Goal: Find specific page/section: Find specific page/section

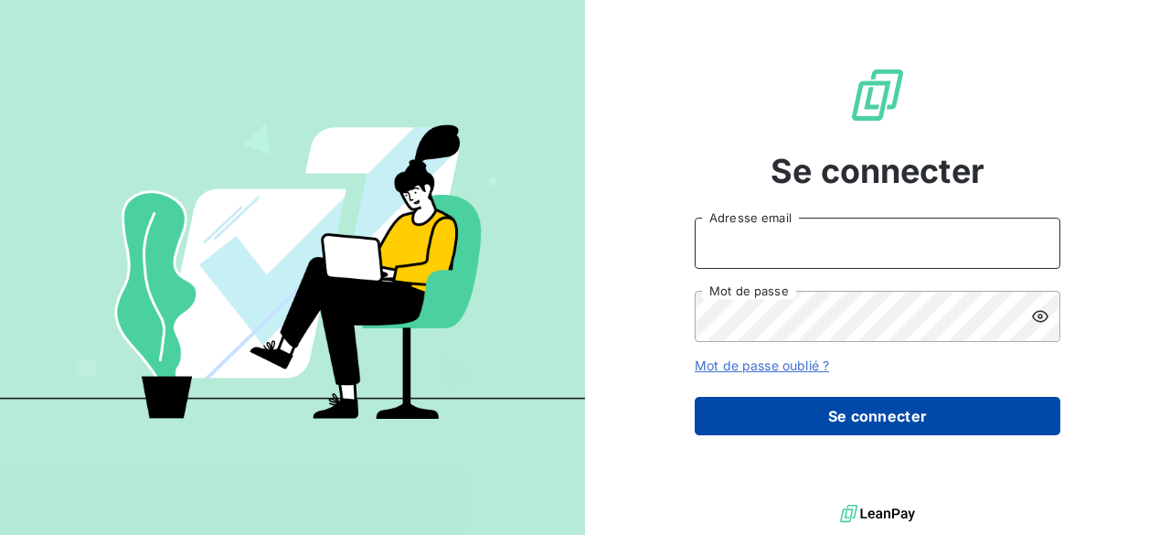
type input "[PERSON_NAME][EMAIL_ADDRESS][PERSON_NAME][DOMAIN_NAME]"
click at [863, 411] on button "Se connecter" at bounding box center [876, 416] width 365 height 38
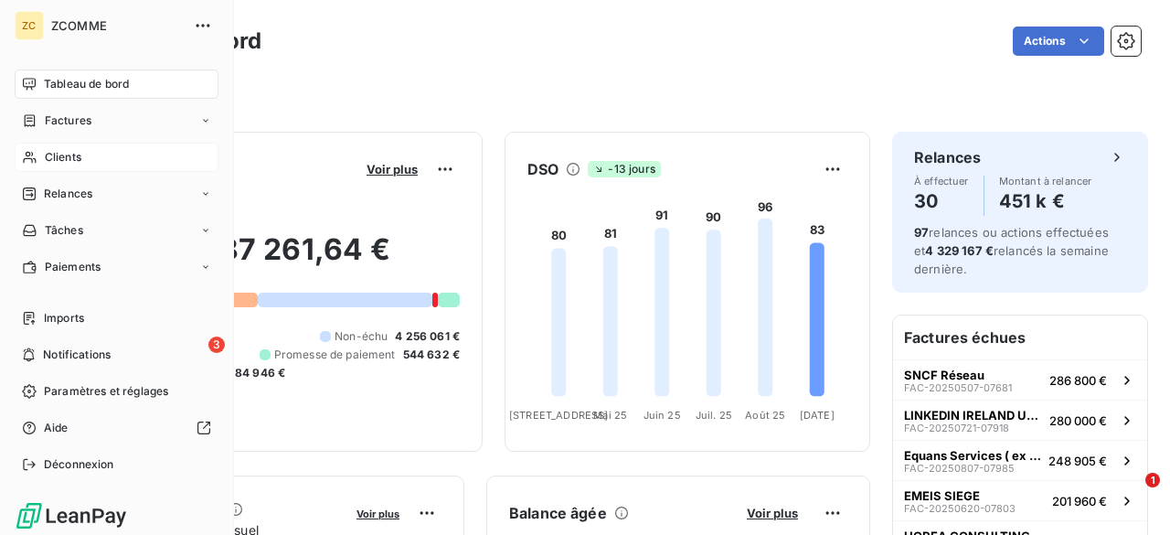
click at [55, 156] on span "Clients" at bounding box center [63, 157] width 37 height 16
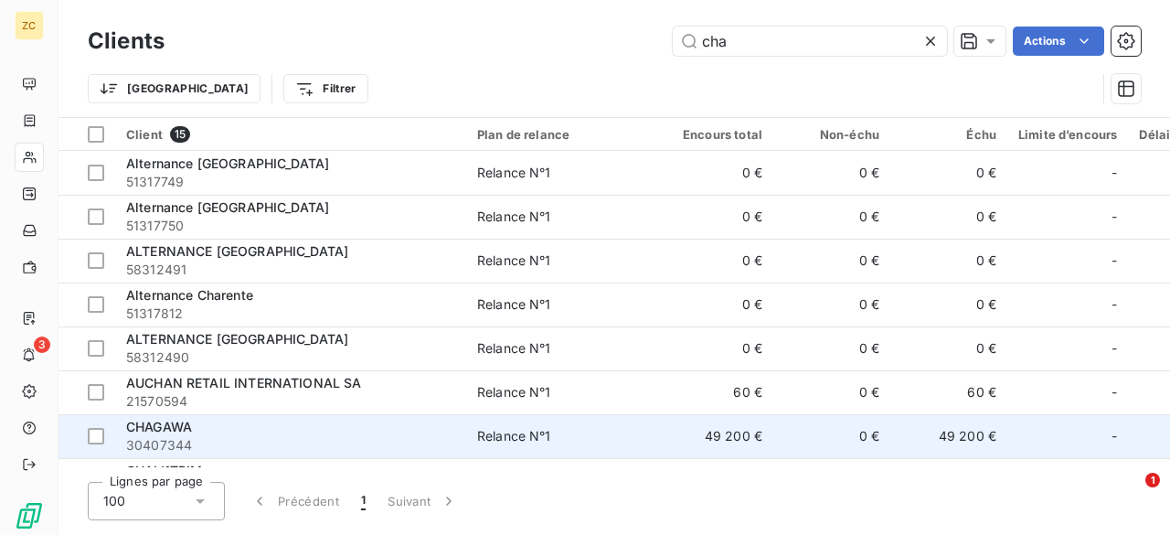
type input "cha"
click at [155, 430] on span "CHAGAWA" at bounding box center [159, 426] width 66 height 16
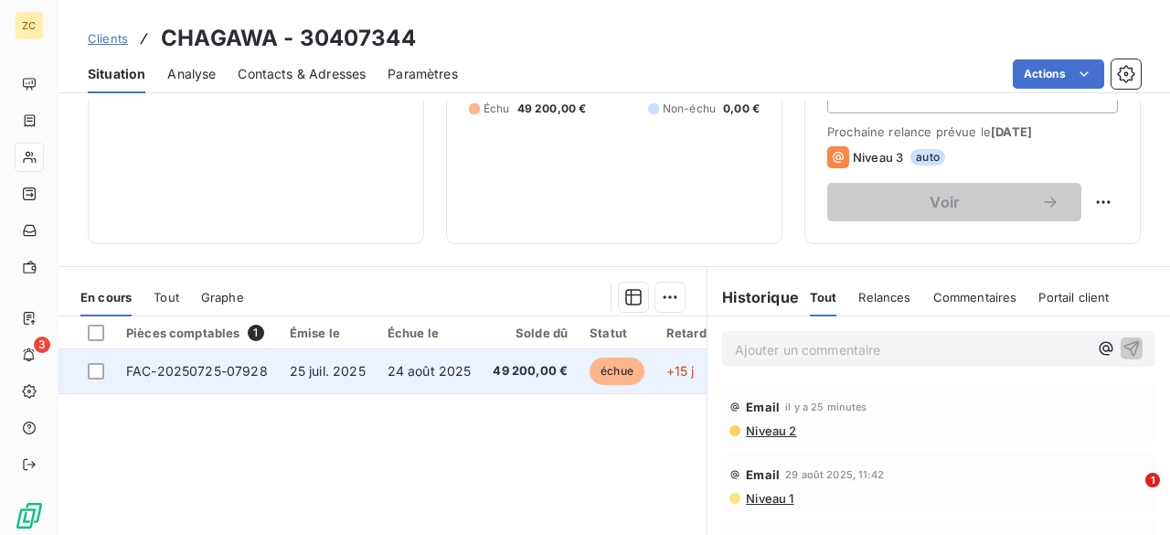
scroll to position [274, 0]
